Goal: Find specific page/section: Find specific page/section

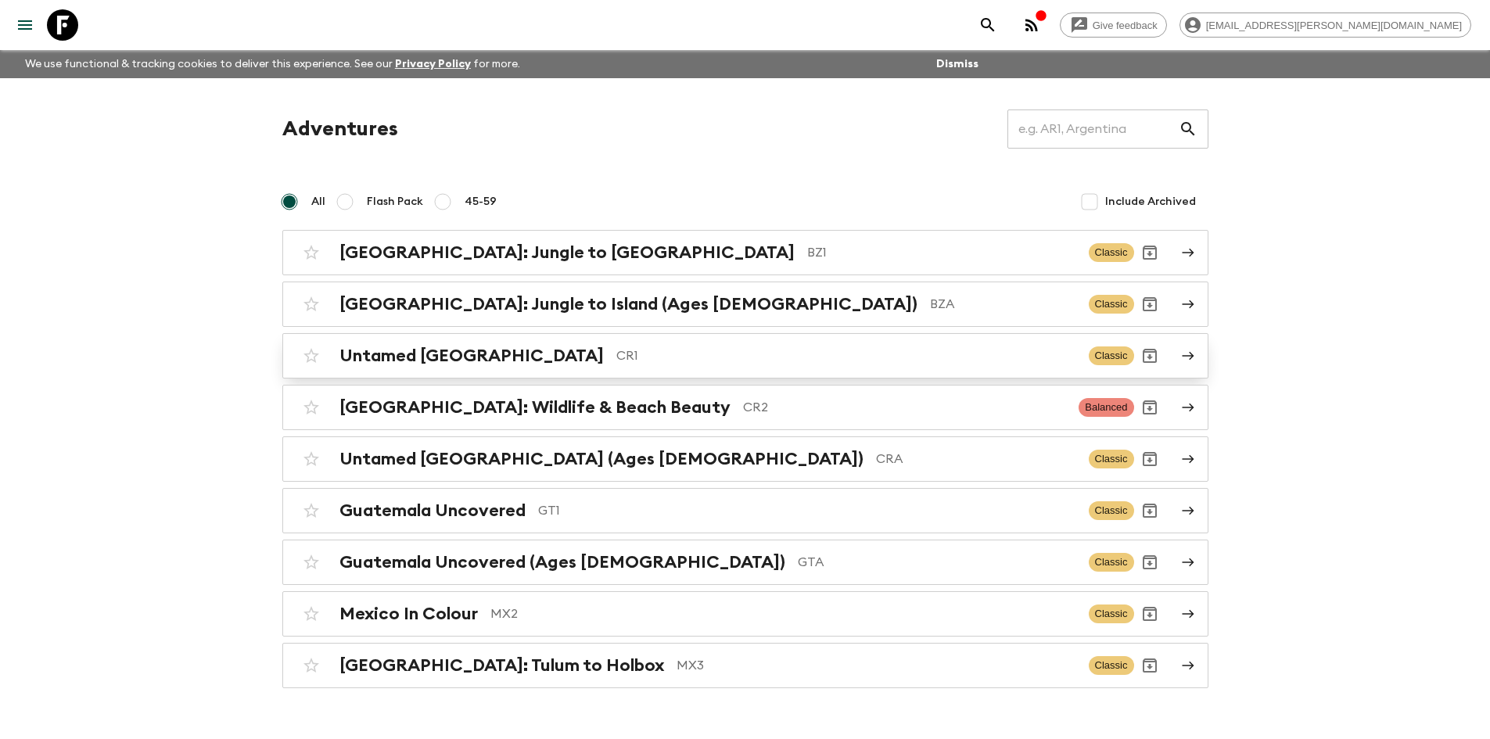
click at [616, 362] on p "CR1" at bounding box center [846, 355] width 460 height 19
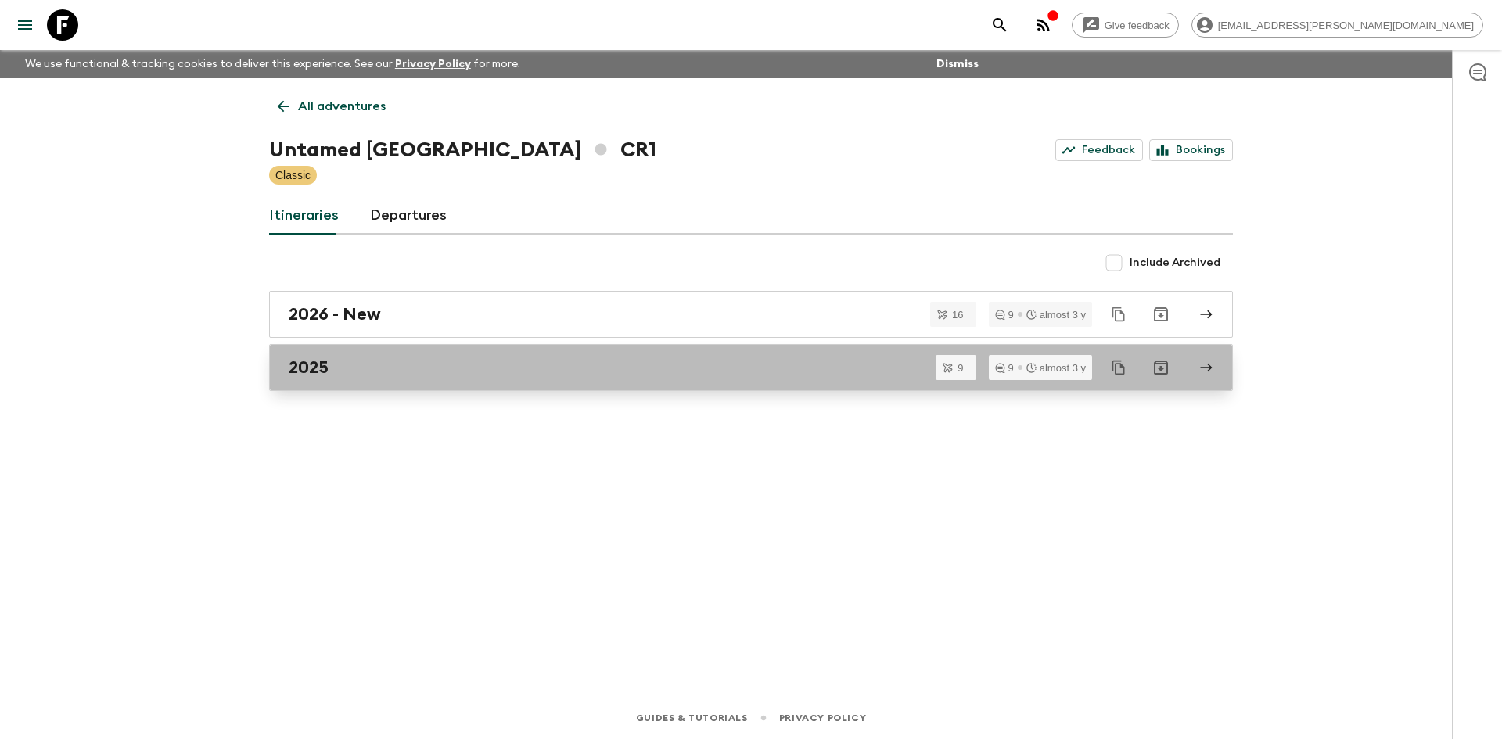
click at [376, 366] on div "2025" at bounding box center [736, 367] width 895 height 20
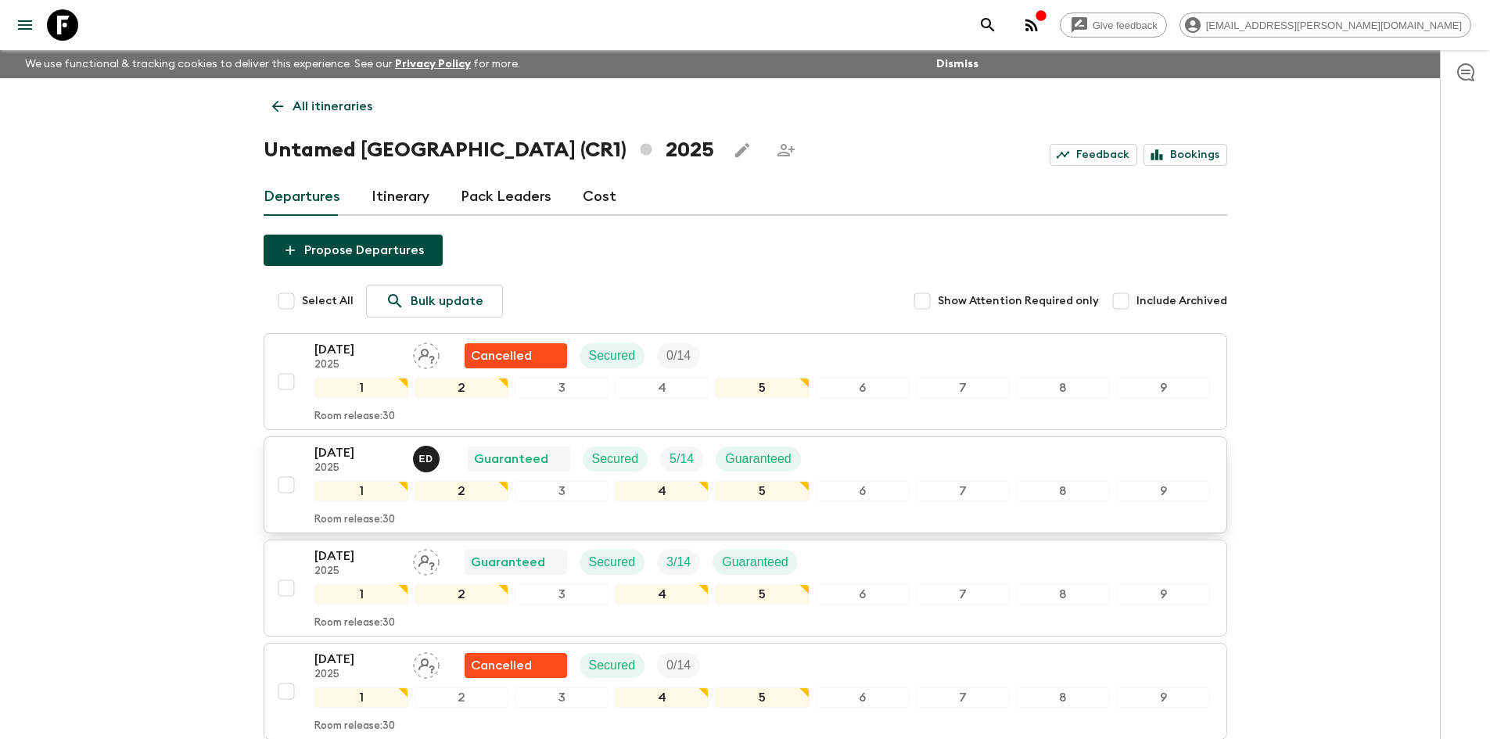
click at [364, 451] on p "08 Nov 2025" at bounding box center [357, 452] width 86 height 19
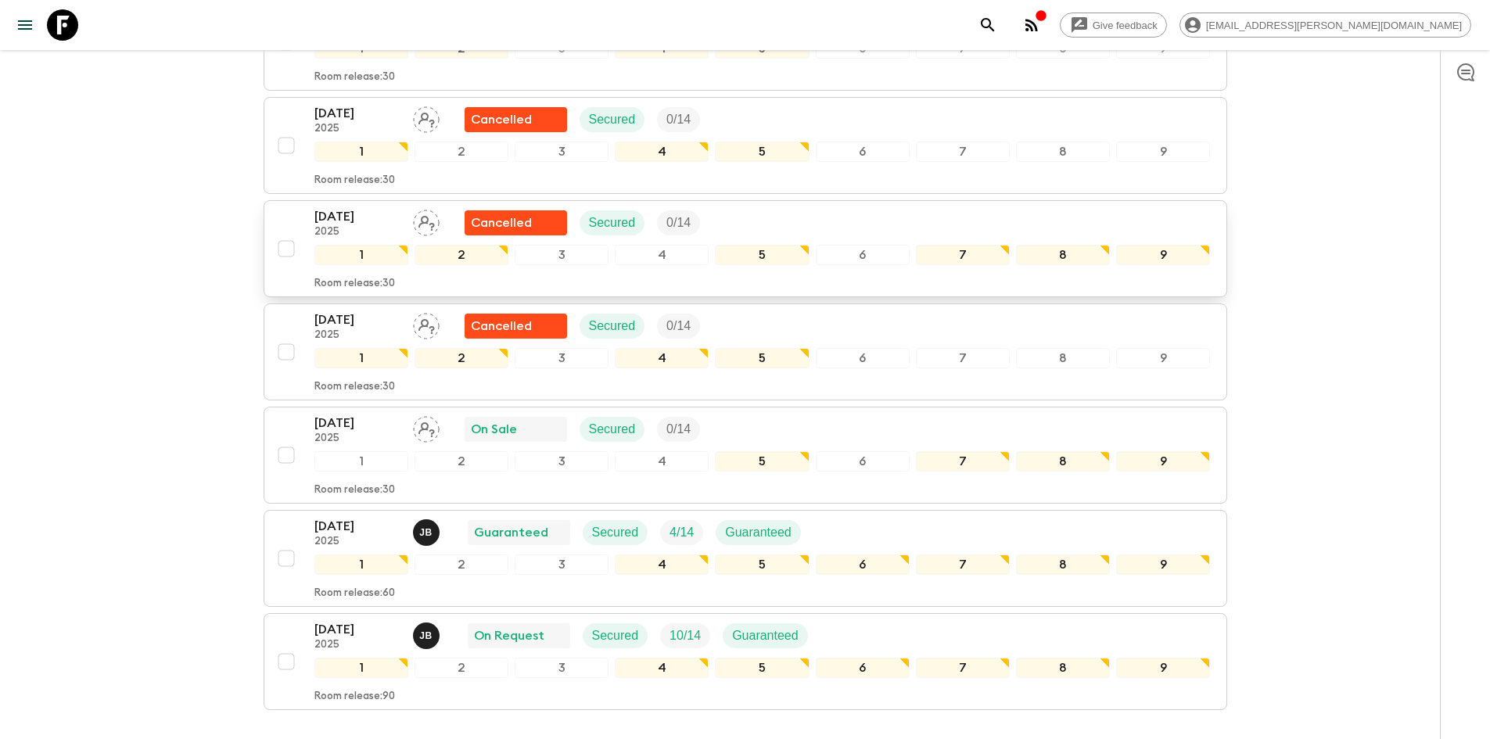
scroll to position [547, 0]
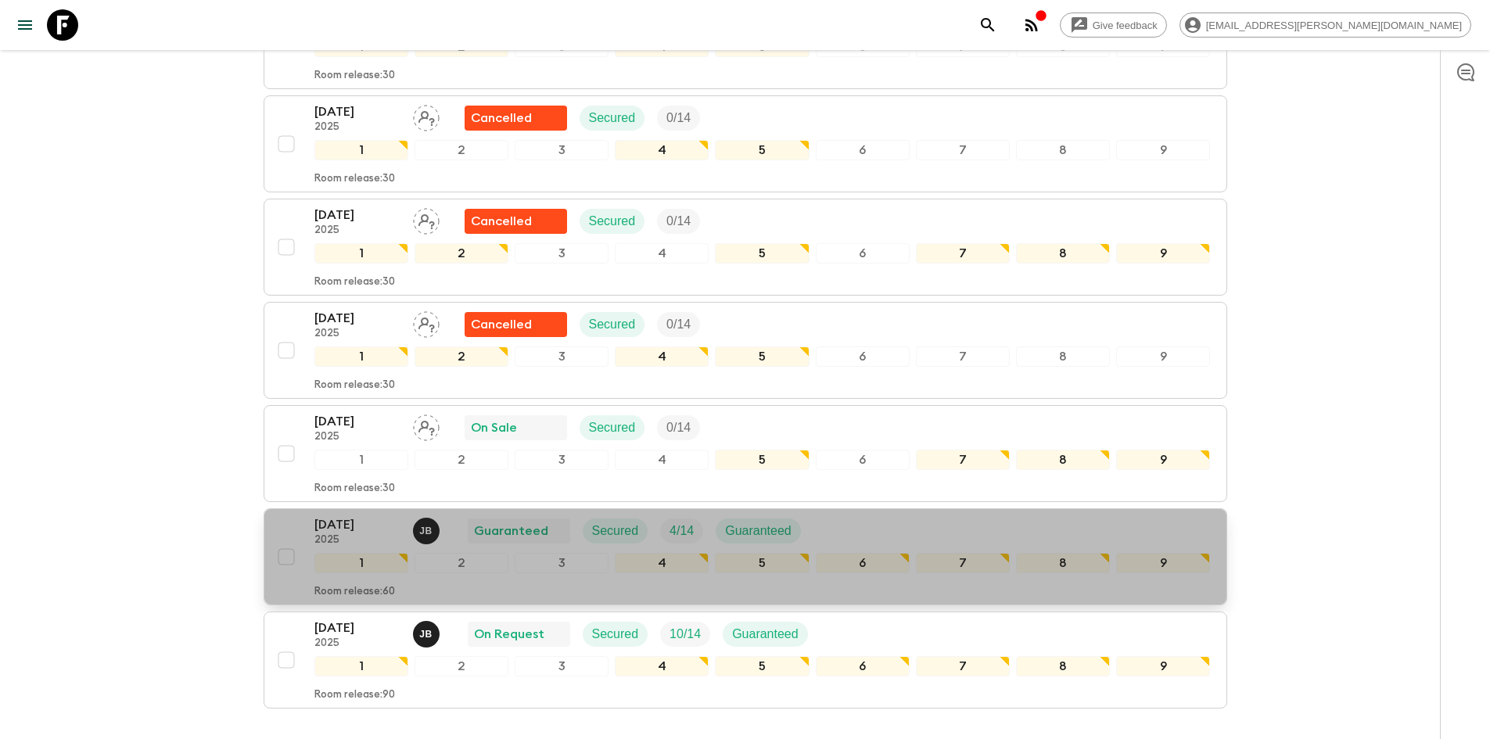
click at [359, 527] on p "20 Dec 2025" at bounding box center [357, 524] width 86 height 19
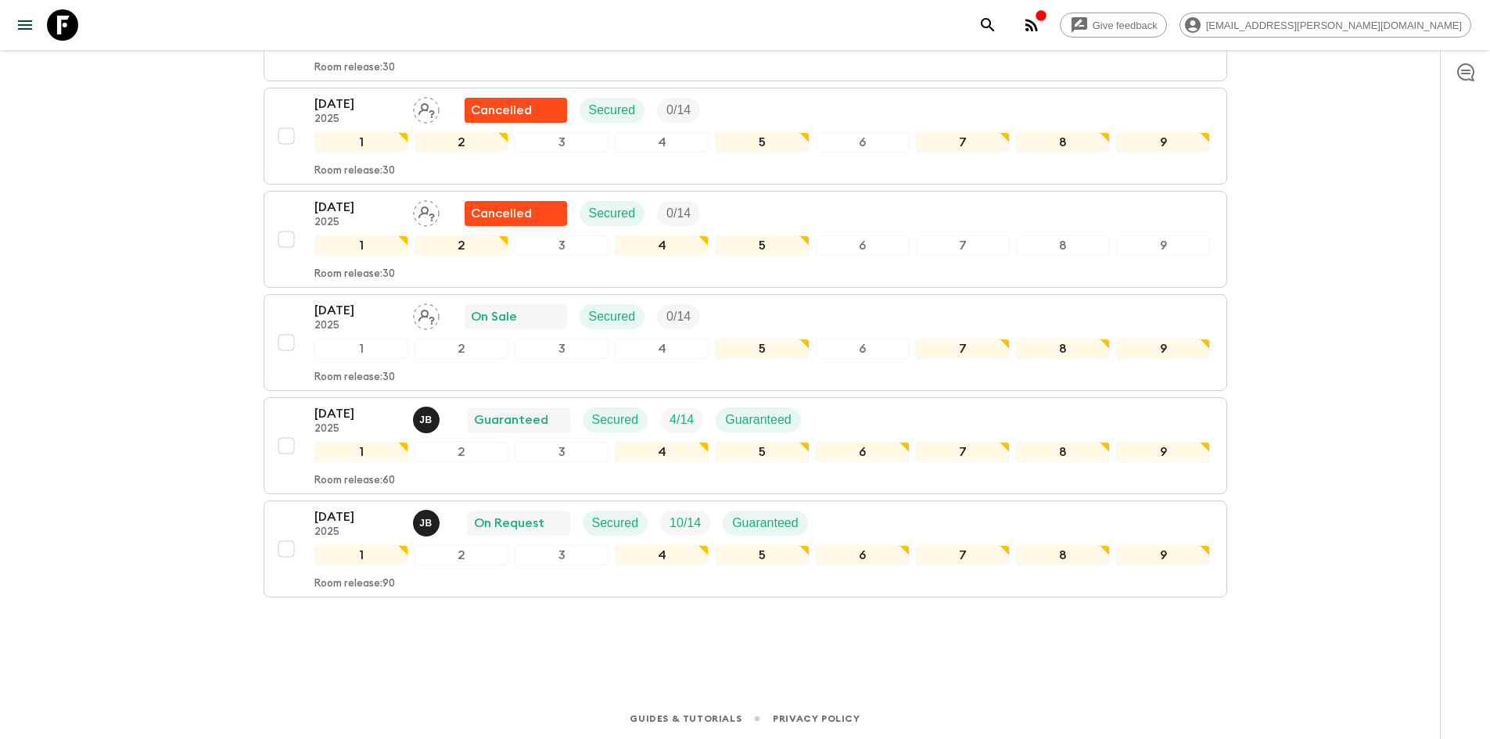
scroll to position [659, 0]
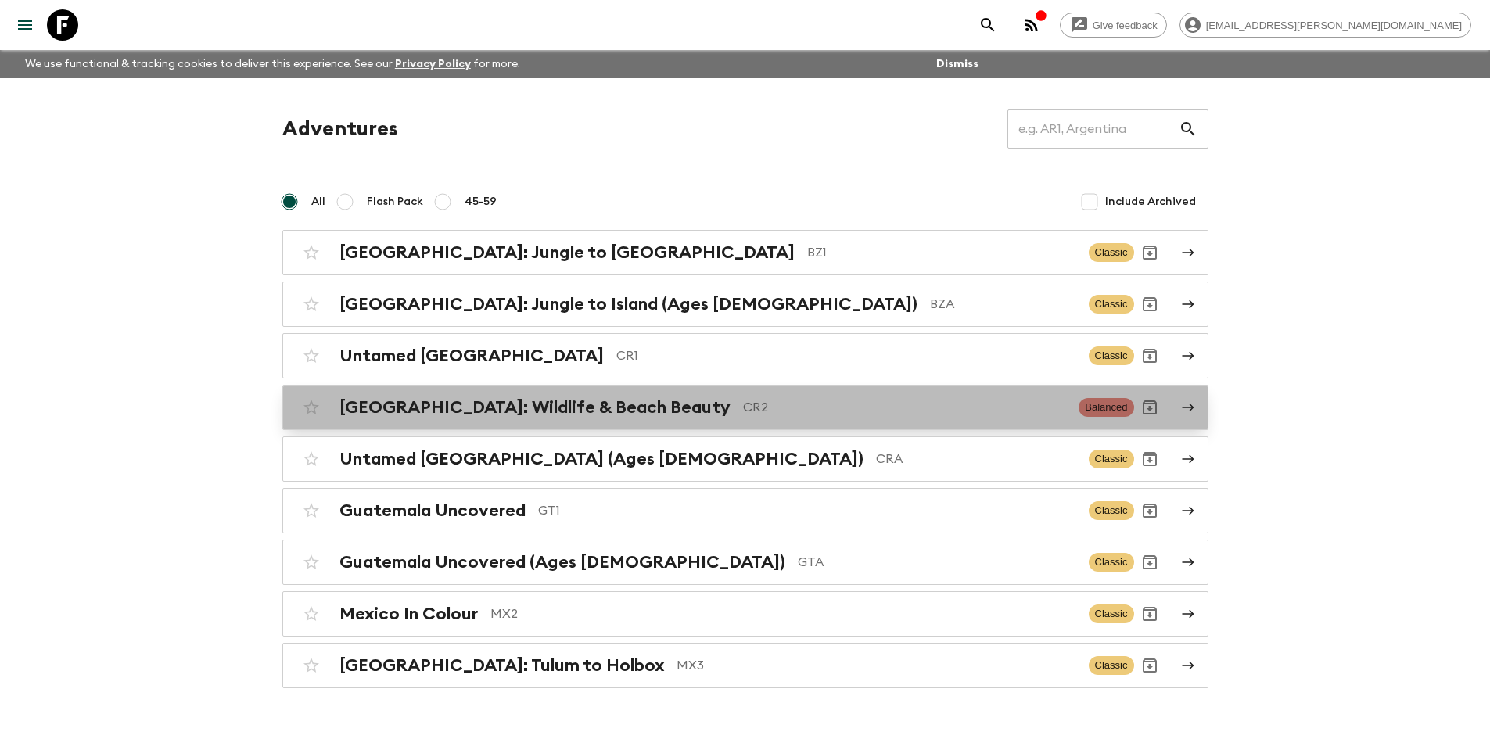
click at [590, 407] on h2 "[GEOGRAPHIC_DATA]: Wildlife & Beach Beauty" at bounding box center [534, 407] width 391 height 20
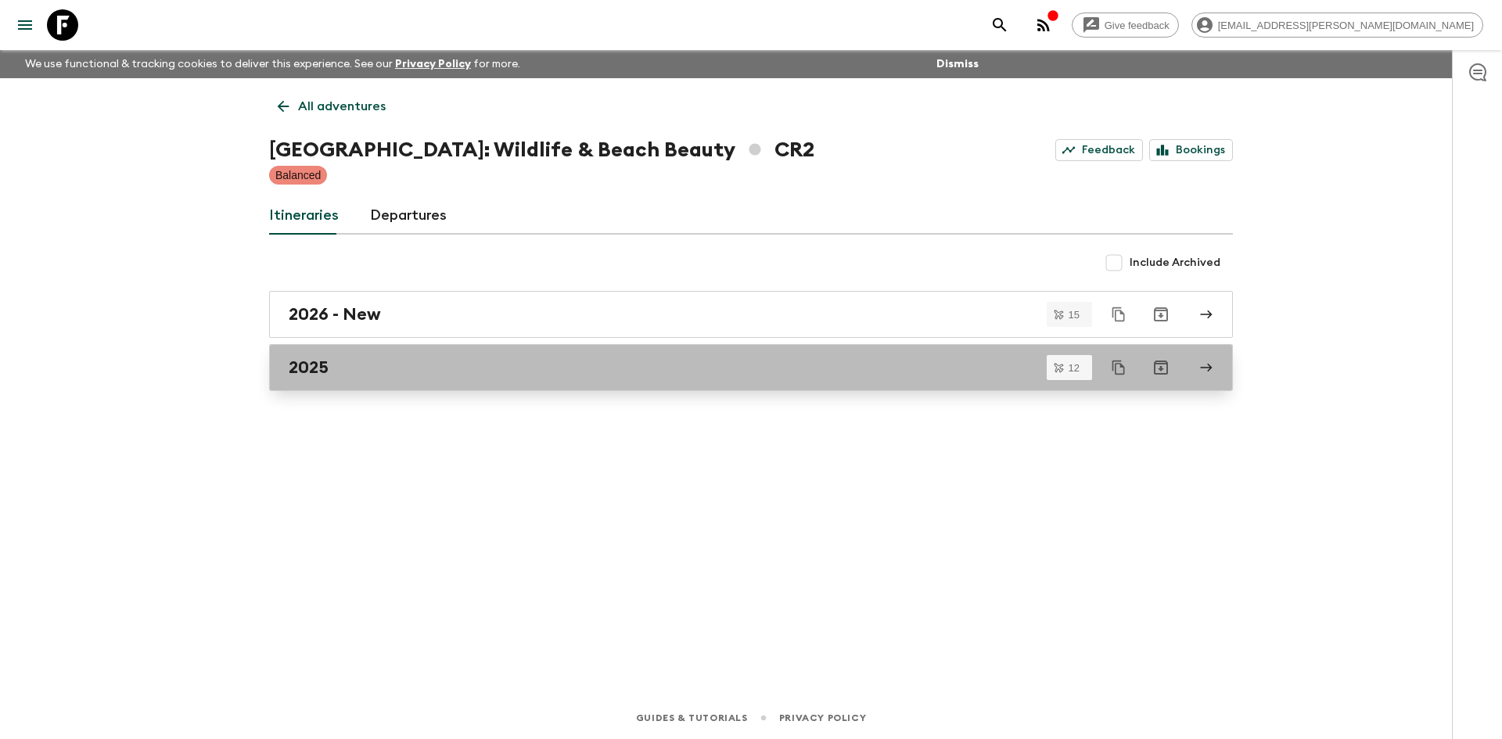
click at [342, 368] on div "2025" at bounding box center [736, 367] width 895 height 20
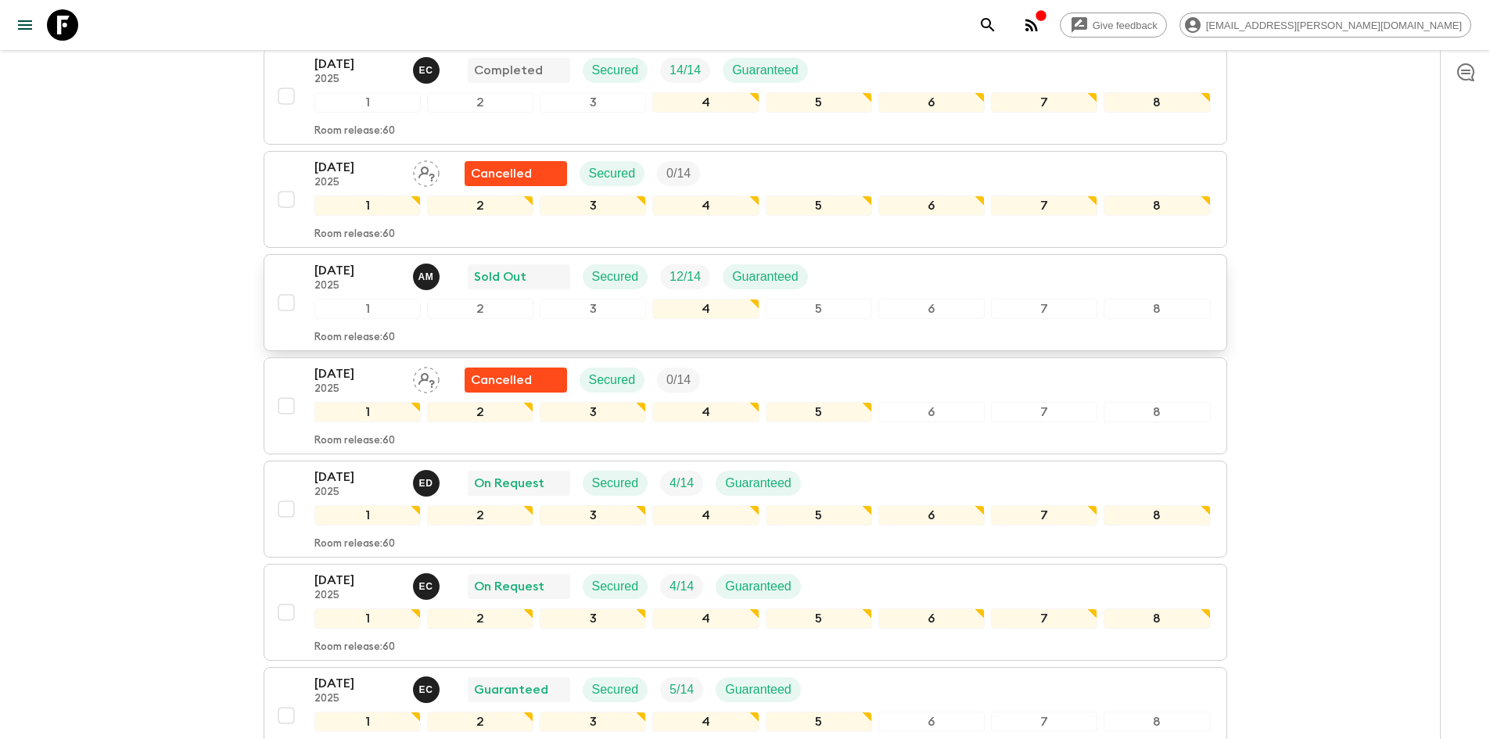
scroll to position [313, 0]
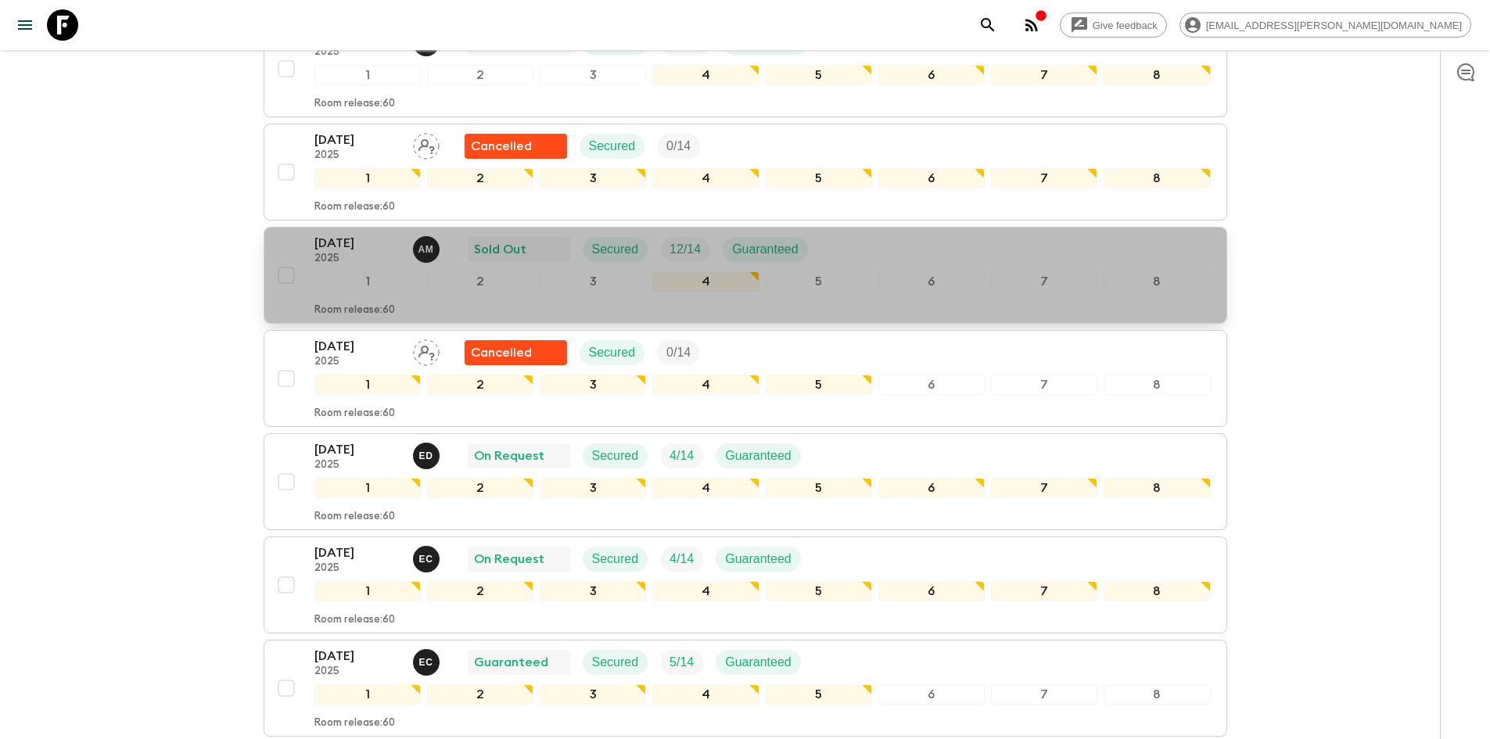
click at [340, 242] on p "[DATE]" at bounding box center [357, 243] width 86 height 19
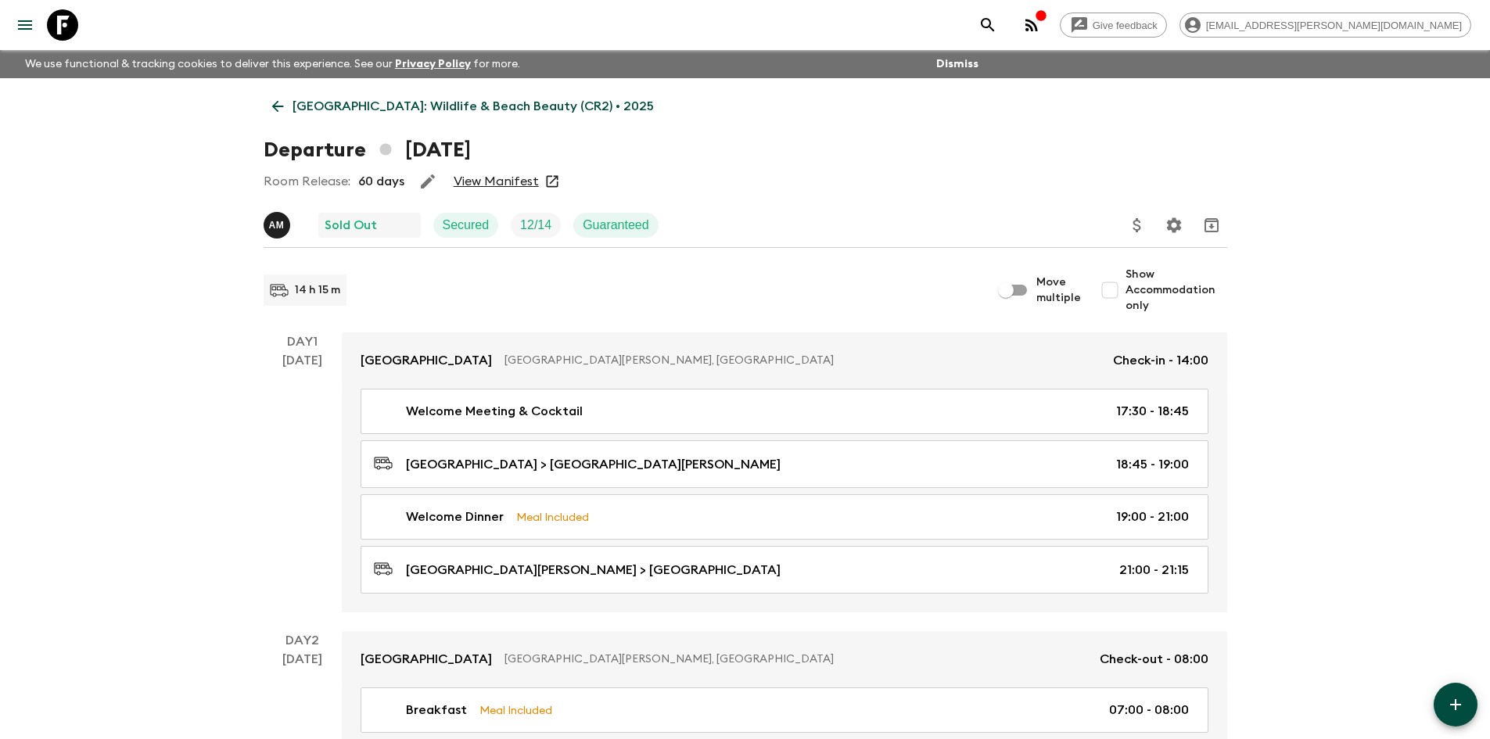
click at [507, 181] on link "View Manifest" at bounding box center [496, 182] width 85 height 16
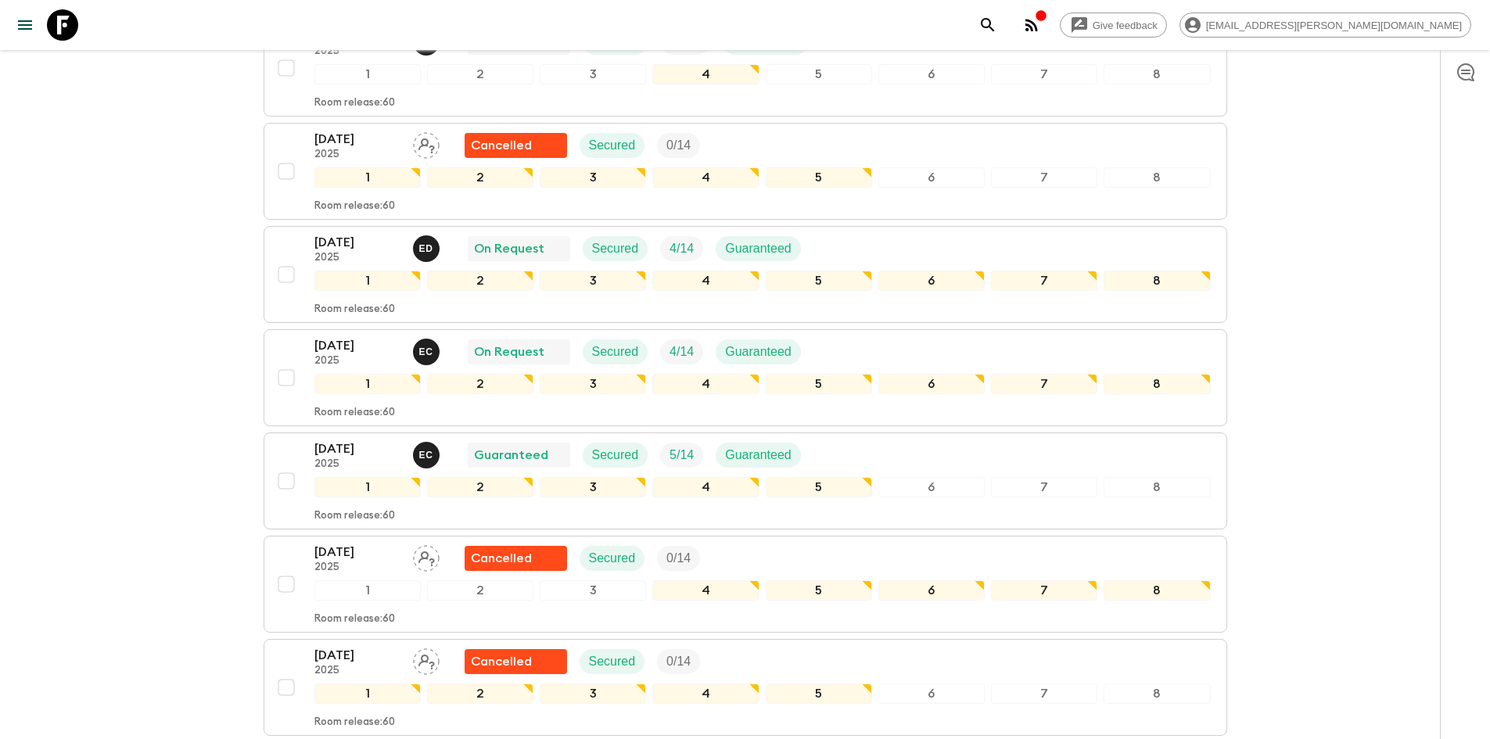
scroll to position [547, 0]
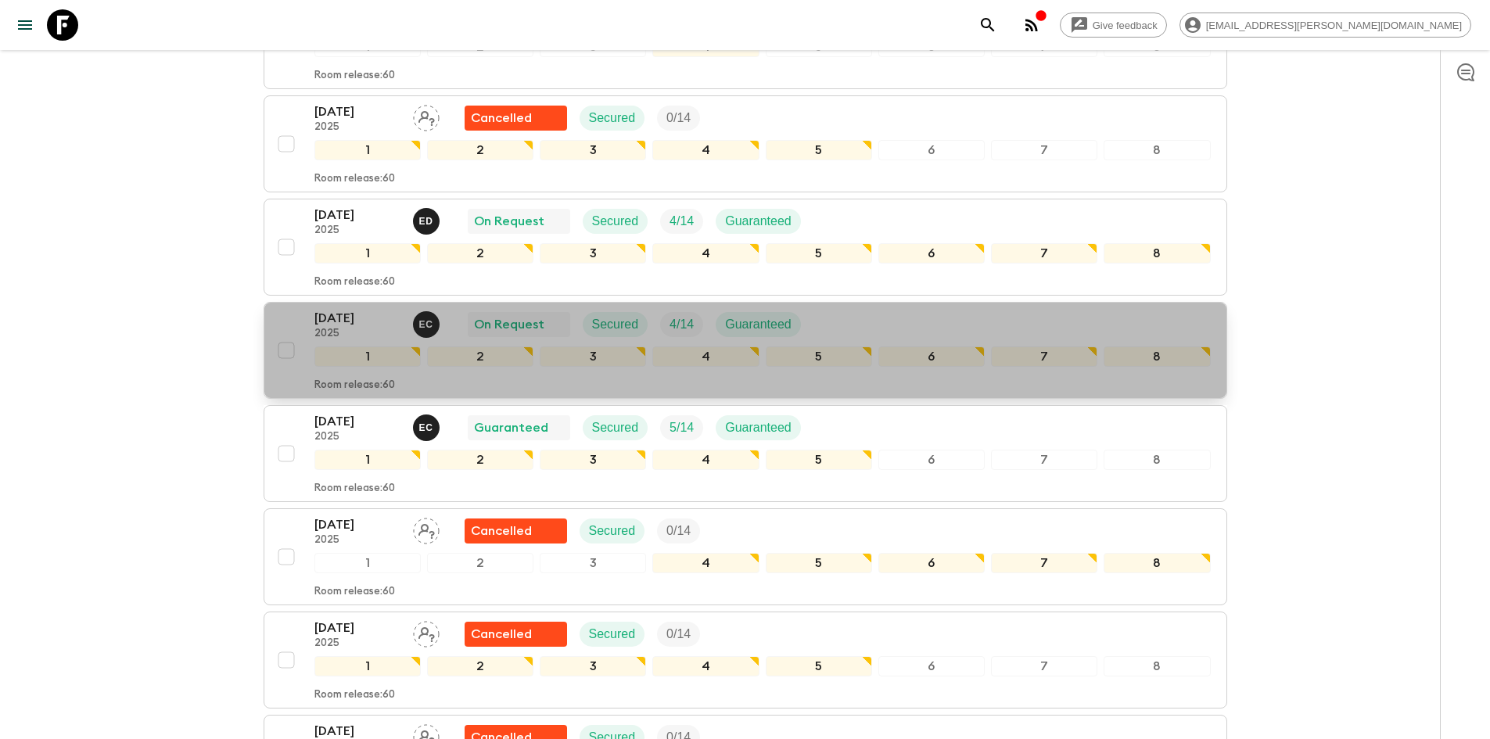
click at [350, 318] on p "[DATE]" at bounding box center [357, 318] width 86 height 19
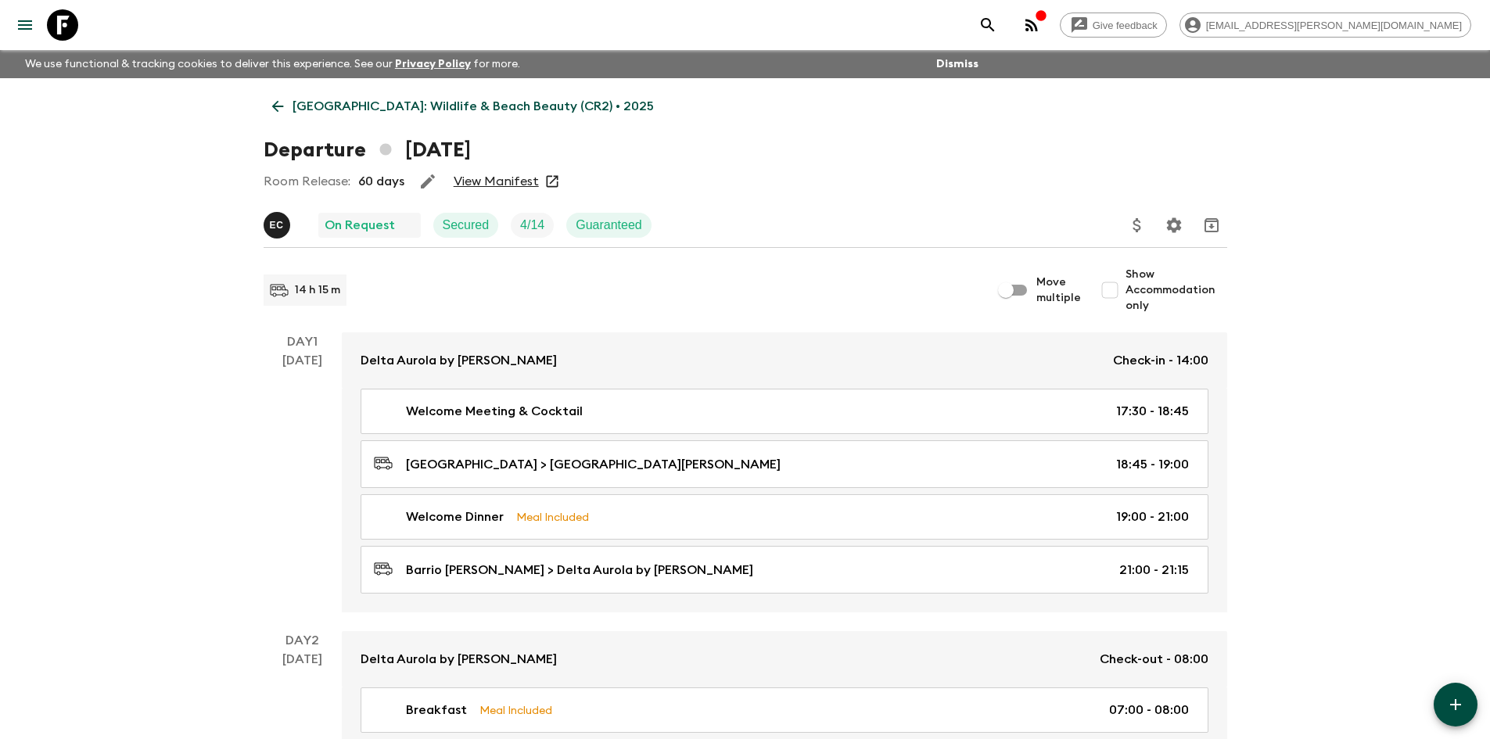
click at [514, 183] on link "View Manifest" at bounding box center [496, 182] width 85 height 16
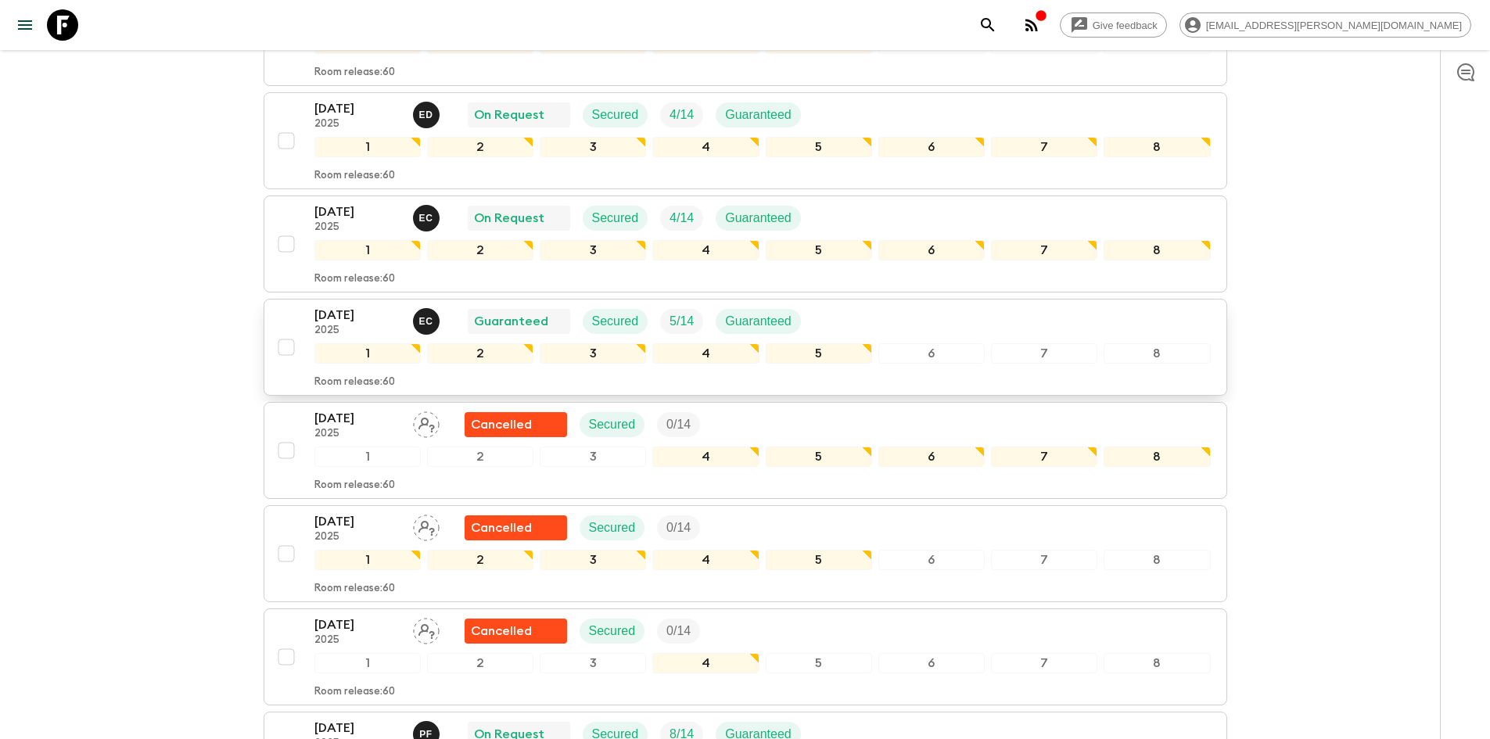
scroll to position [626, 0]
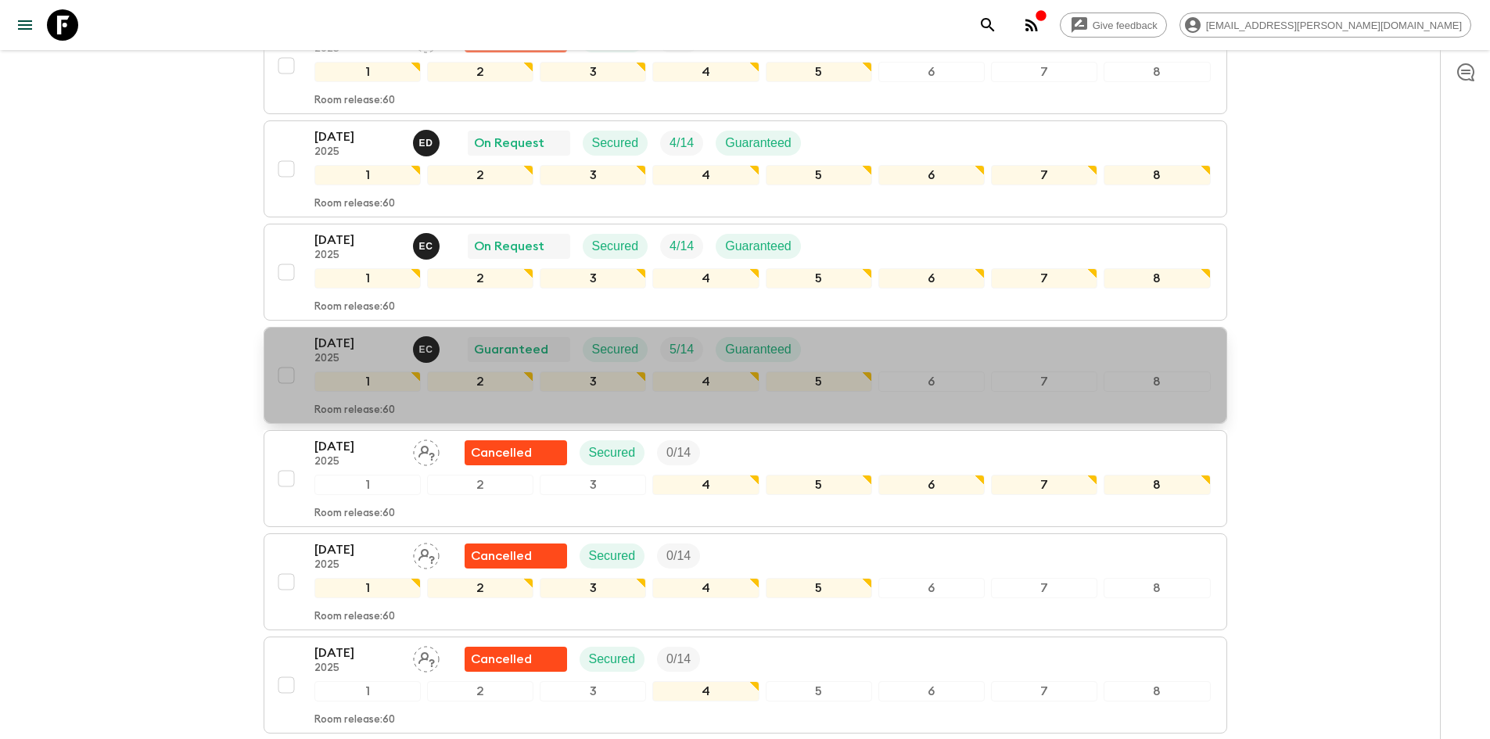
click at [357, 345] on p "[DATE]" at bounding box center [357, 343] width 86 height 19
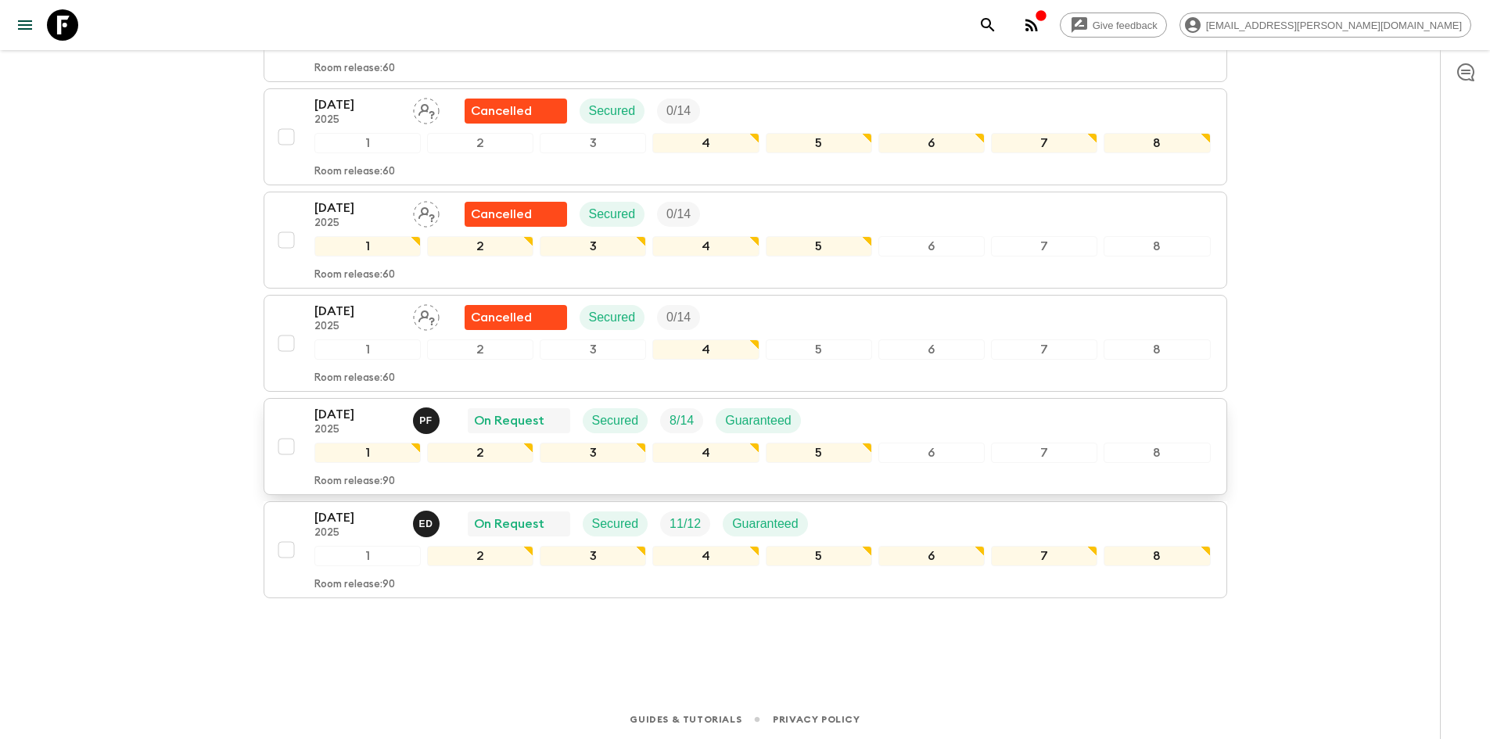
scroll to position [969, 0]
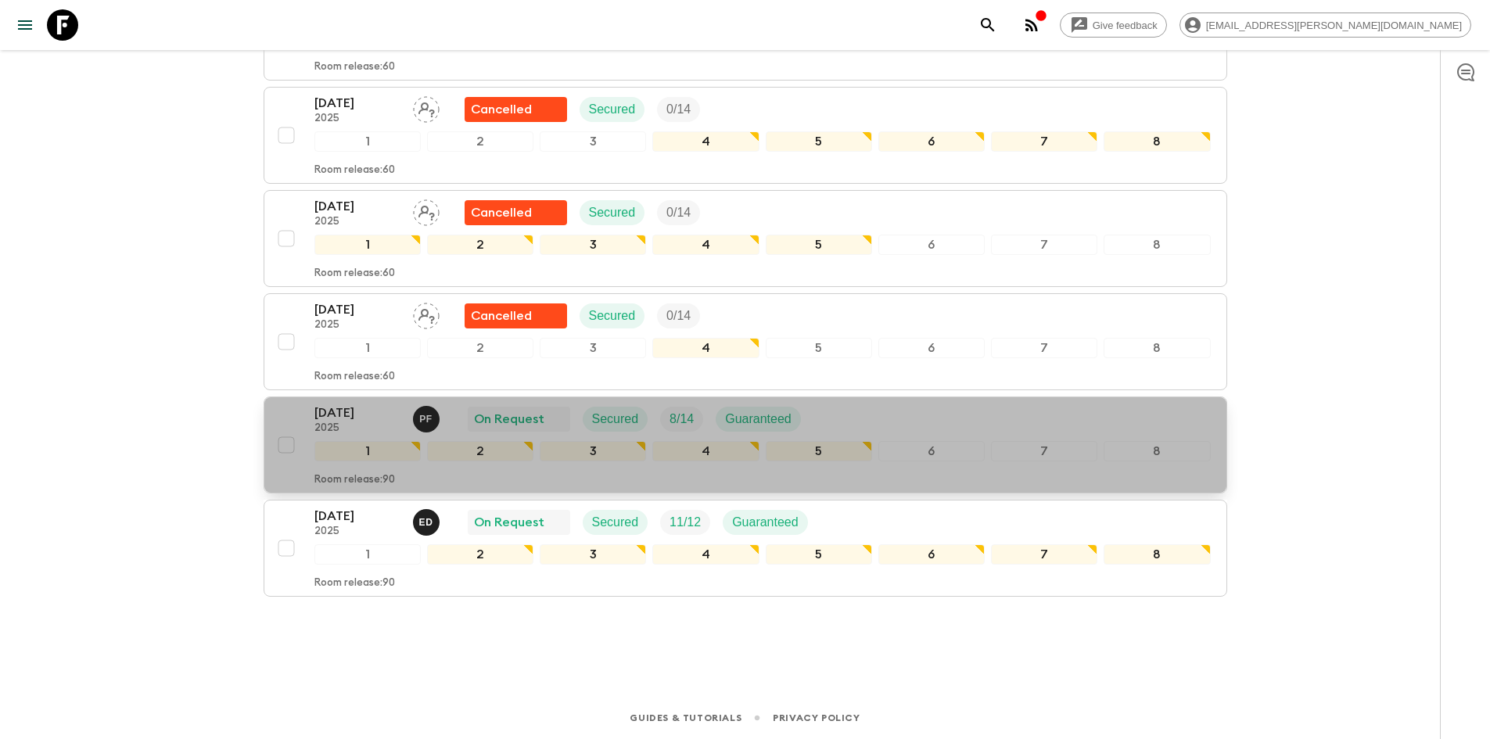
click at [353, 415] on p "[DATE]" at bounding box center [357, 413] width 86 height 19
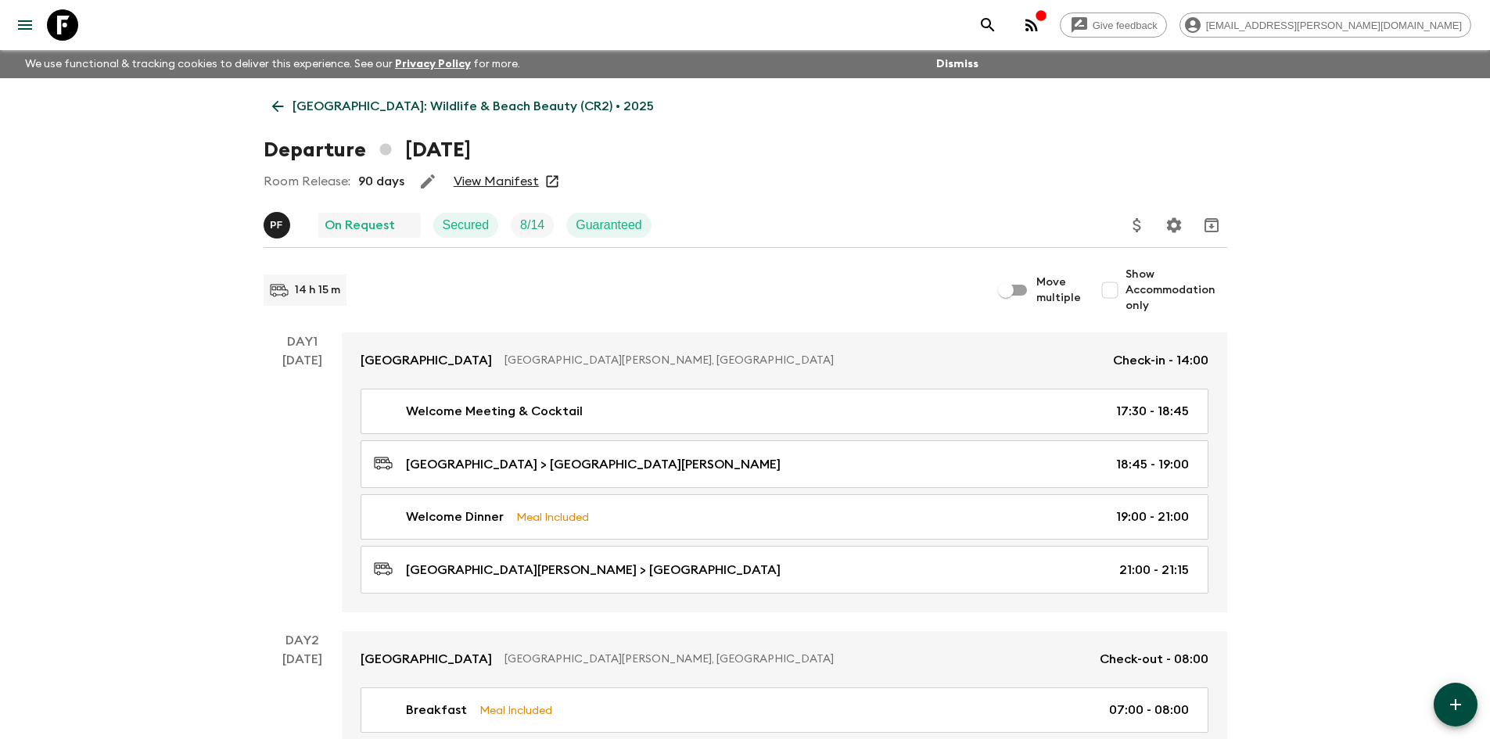
click at [493, 188] on link "View Manifest" at bounding box center [496, 182] width 85 height 16
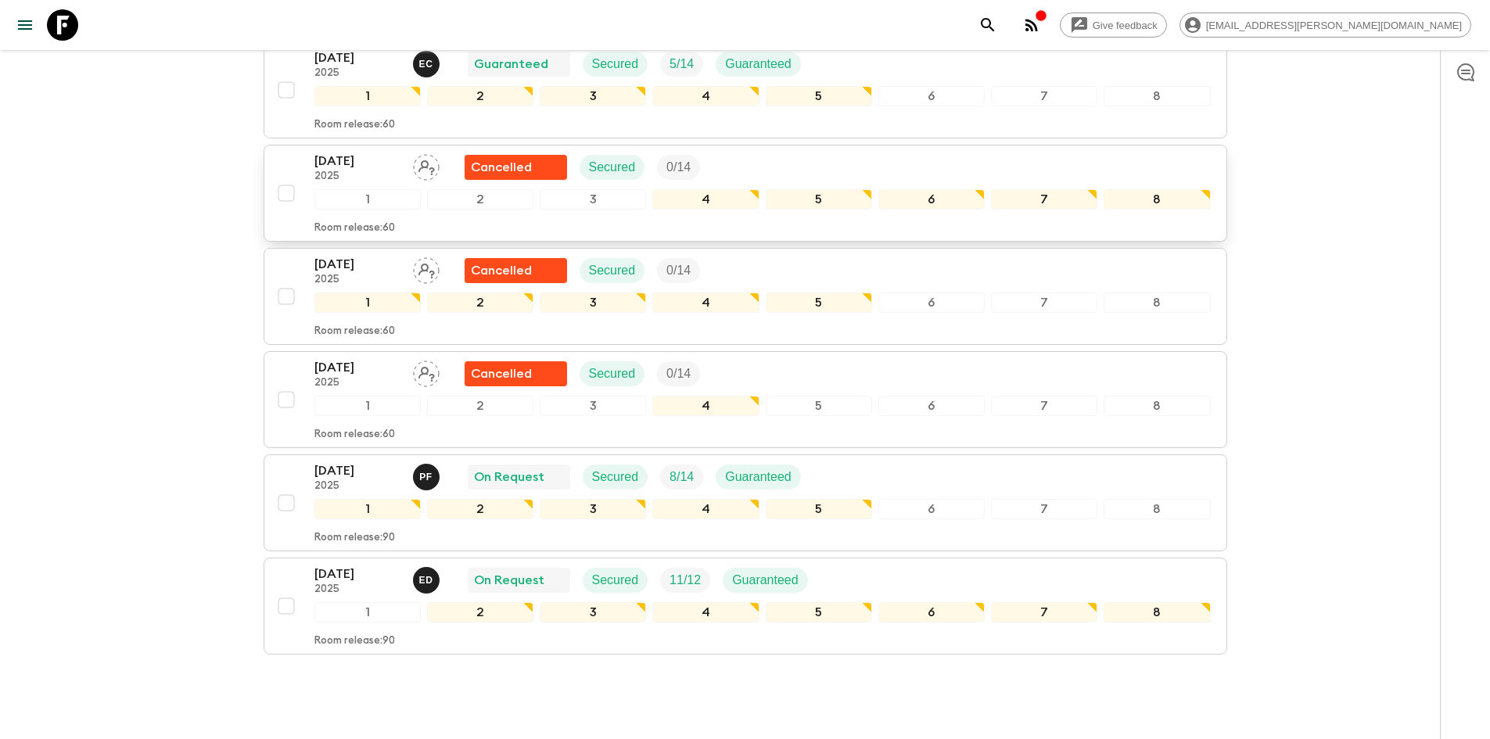
scroll to position [938, 0]
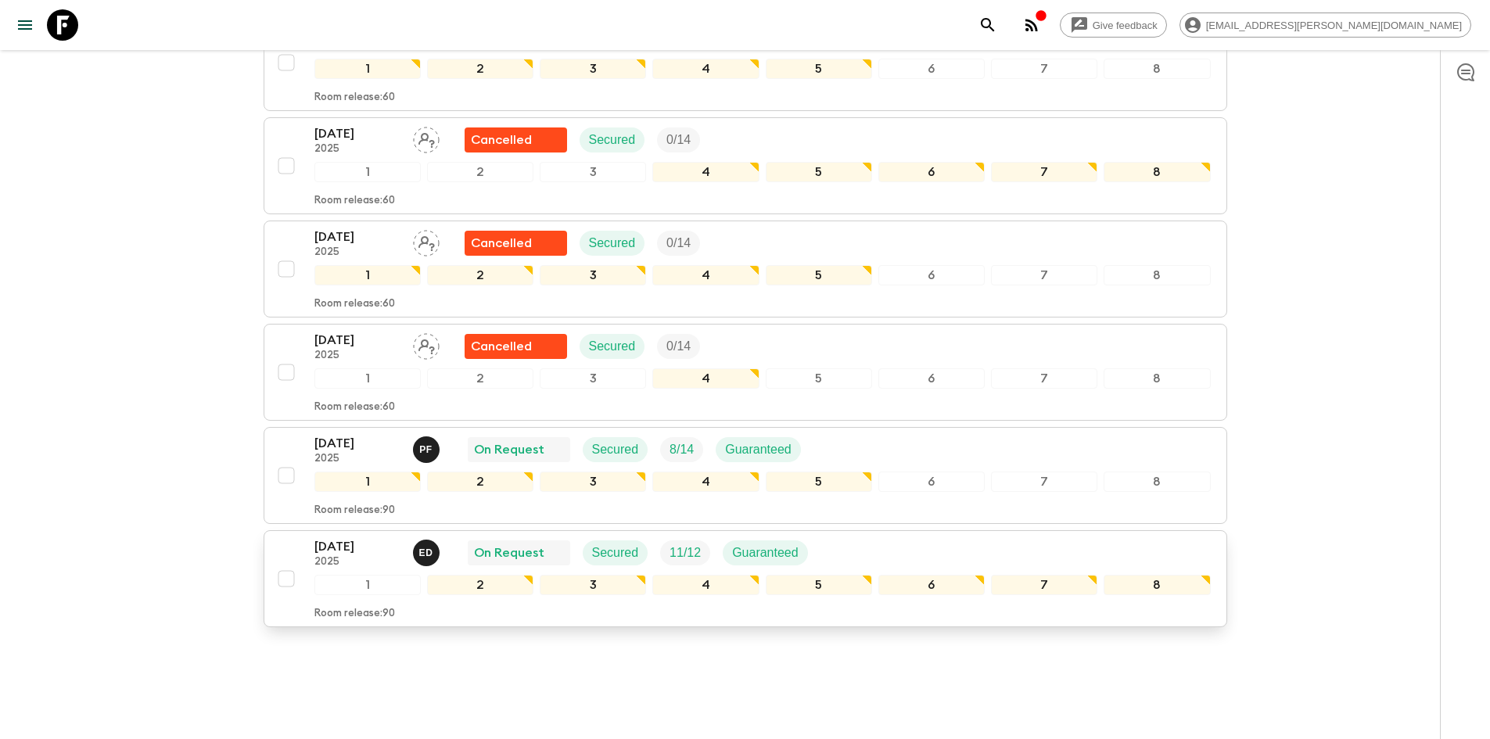
click at [362, 543] on p "[DATE]" at bounding box center [357, 546] width 86 height 19
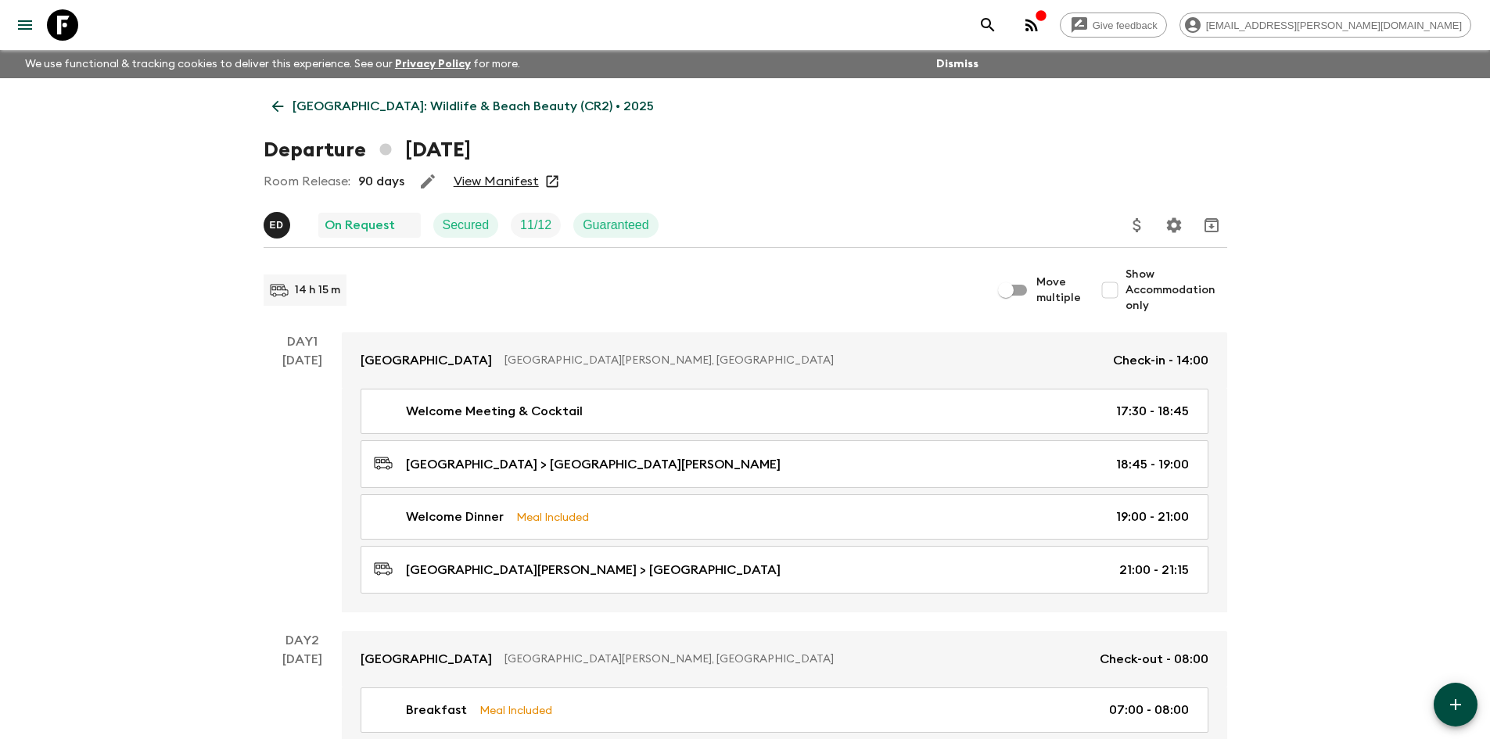
click at [503, 184] on link "View Manifest" at bounding box center [496, 182] width 85 height 16
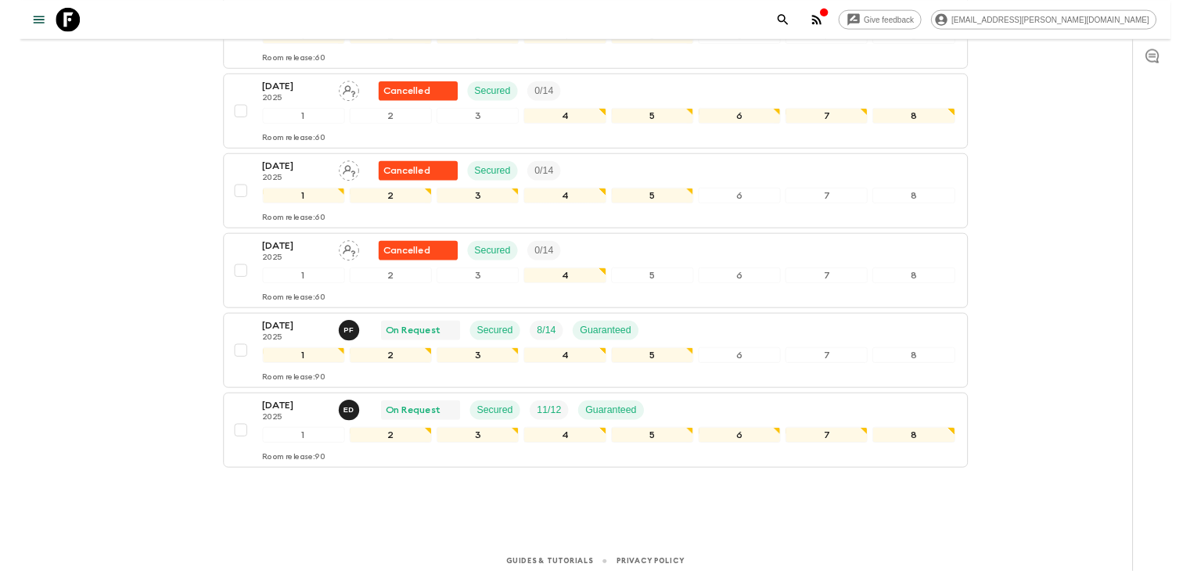
scroll to position [960, 0]
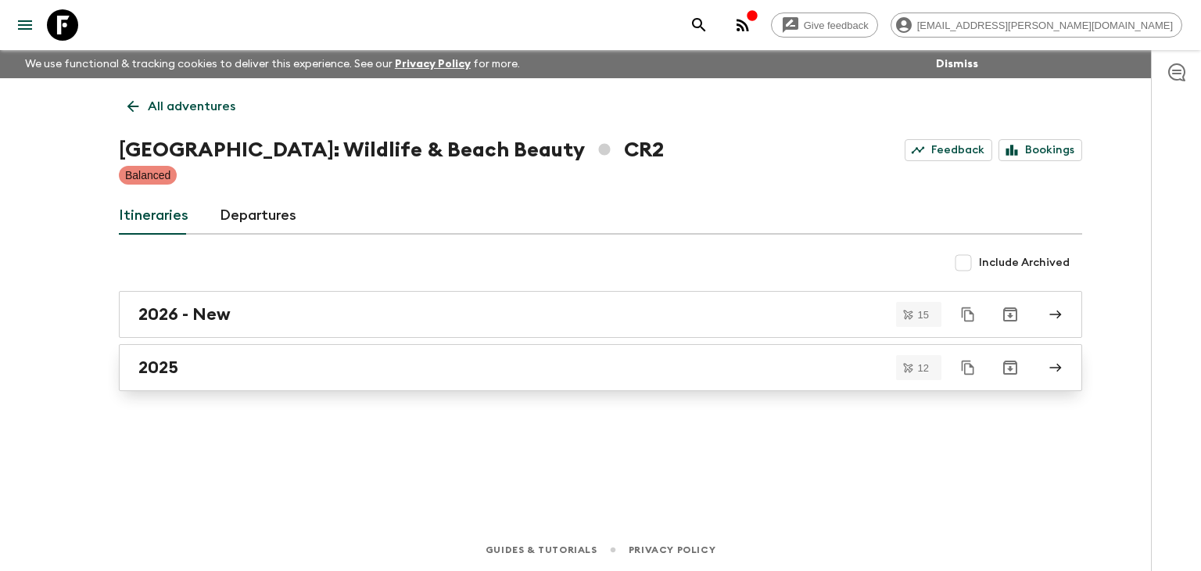
click at [151, 366] on h2 "2025" at bounding box center [158, 367] width 40 height 20
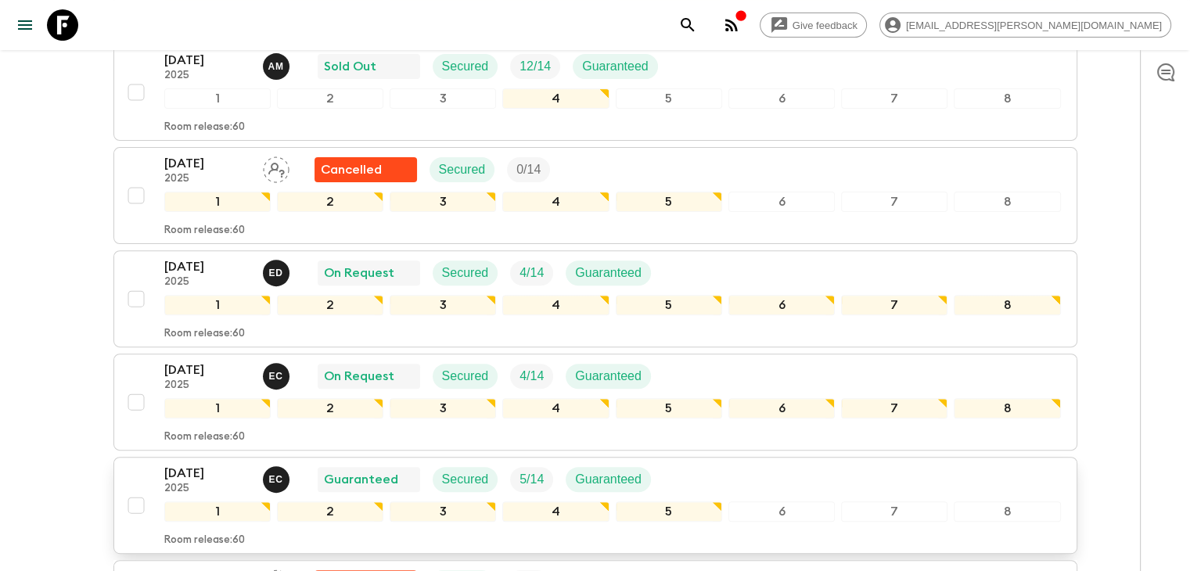
scroll to position [469, 0]
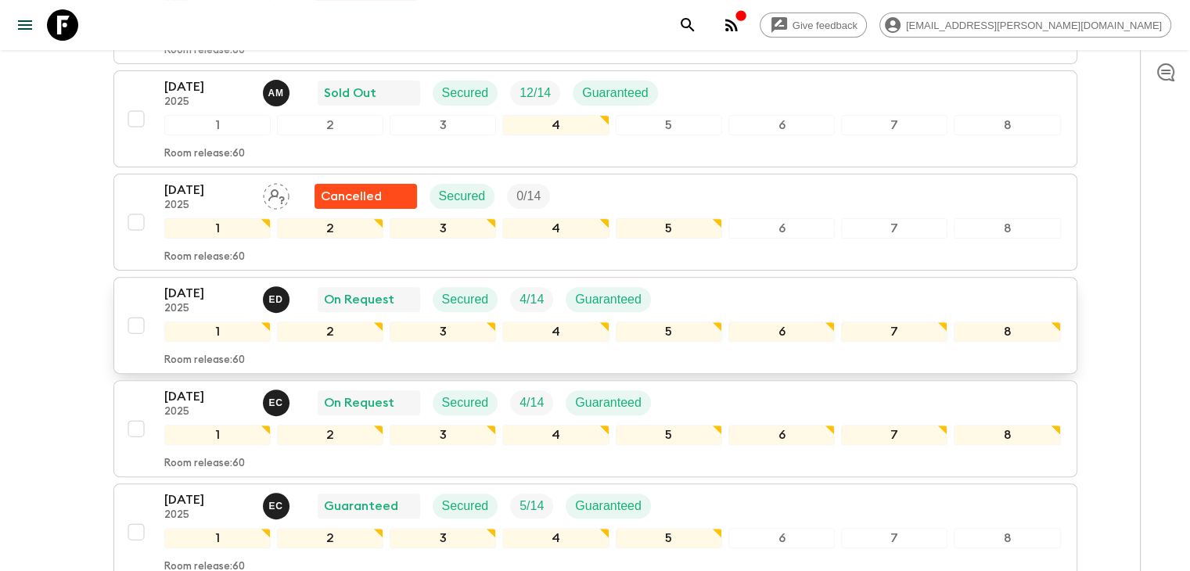
click at [217, 285] on p "[DATE]" at bounding box center [207, 293] width 86 height 19
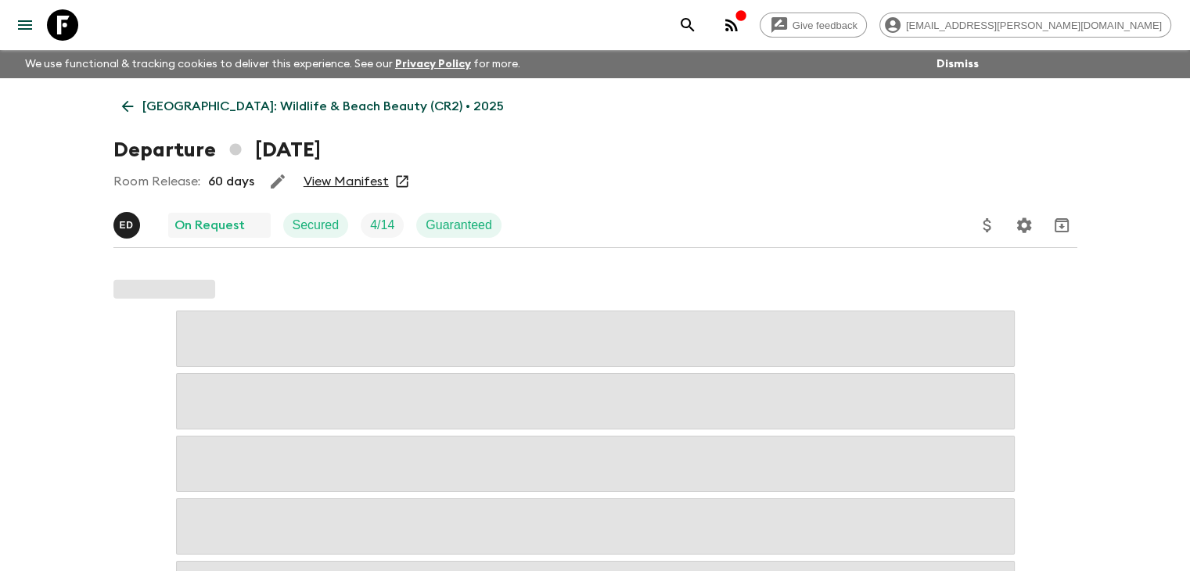
click at [346, 181] on link "View Manifest" at bounding box center [345, 182] width 85 height 16
